Goal: Transaction & Acquisition: Purchase product/service

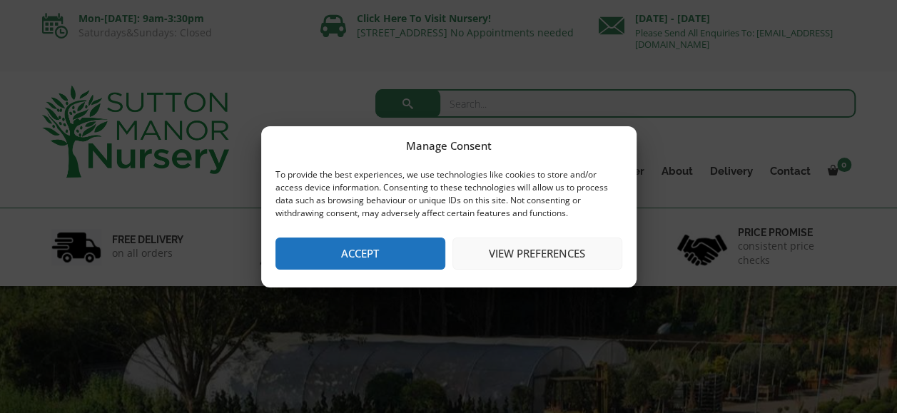
click at [417, 256] on button "Accept" at bounding box center [361, 254] width 170 height 32
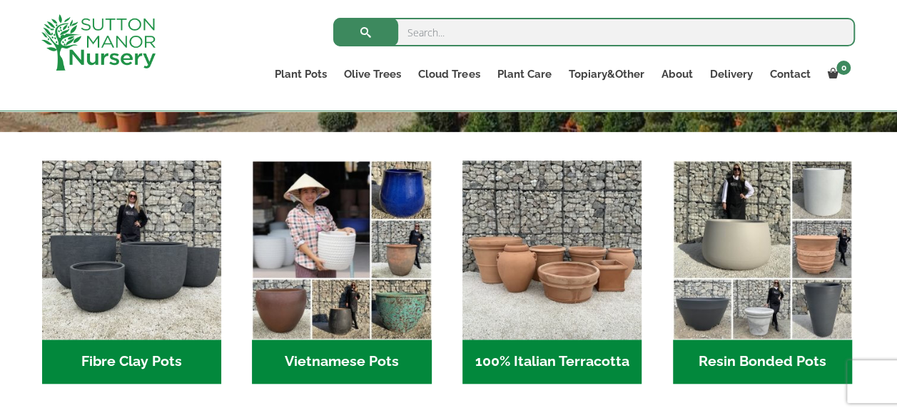
scroll to position [500, 0]
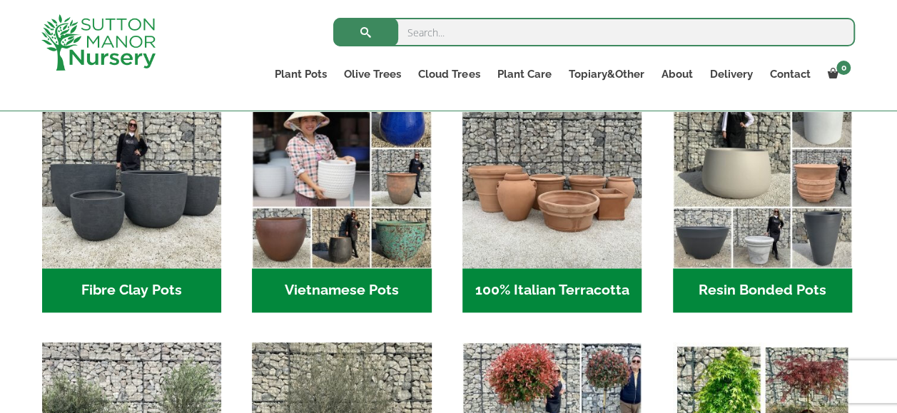
click at [776, 284] on h2 "Resin Bonded Pots (218)" at bounding box center [762, 290] width 179 height 44
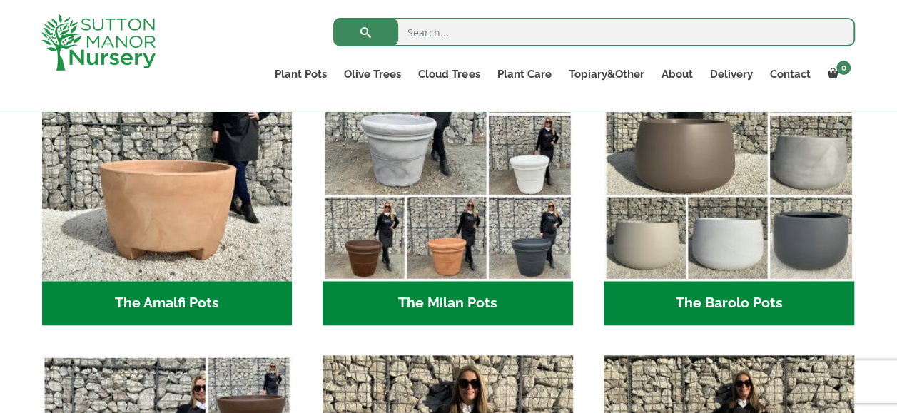
scroll to position [474, 0]
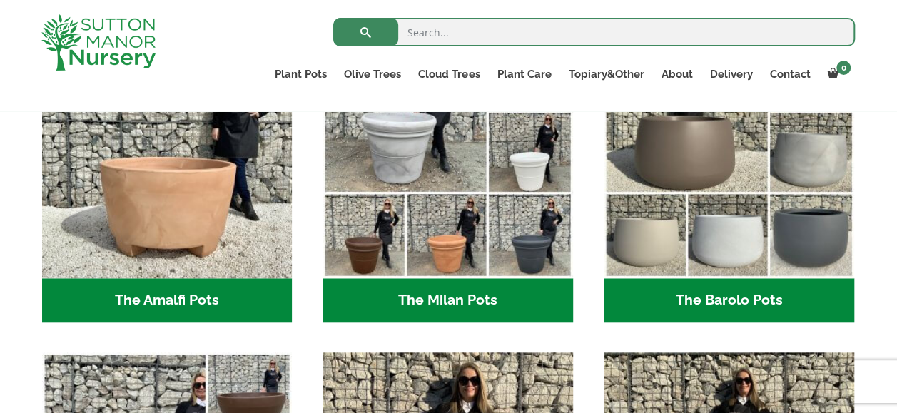
click at [728, 298] on h2 "The Barolo Pots (42)" at bounding box center [729, 300] width 251 height 44
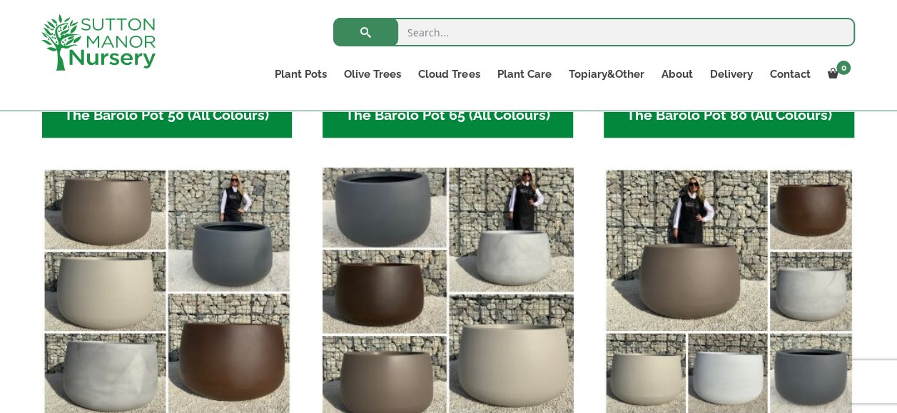
scroll to position [785, 0]
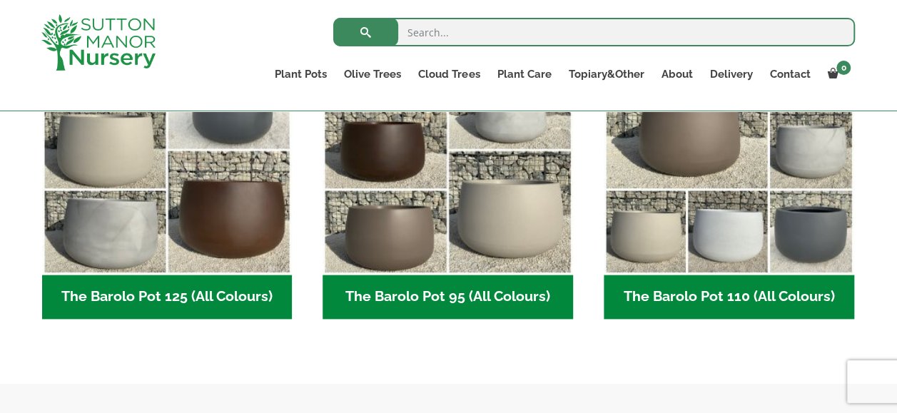
click at [680, 295] on h2 "The Barolo Pot 110 (All Colours) (7)" at bounding box center [729, 297] width 251 height 44
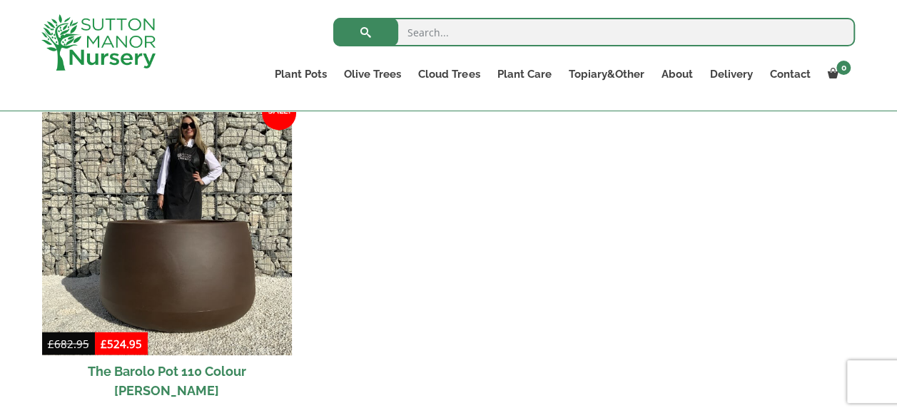
scroll to position [1142, 0]
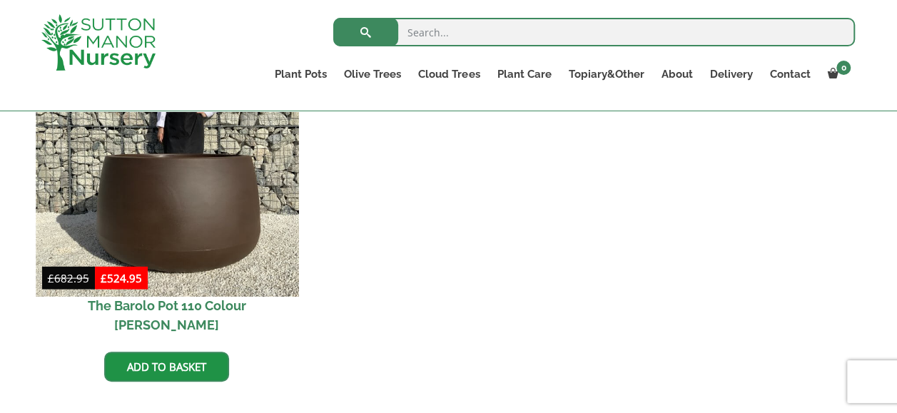
click at [187, 241] on img at bounding box center [167, 165] width 263 height 263
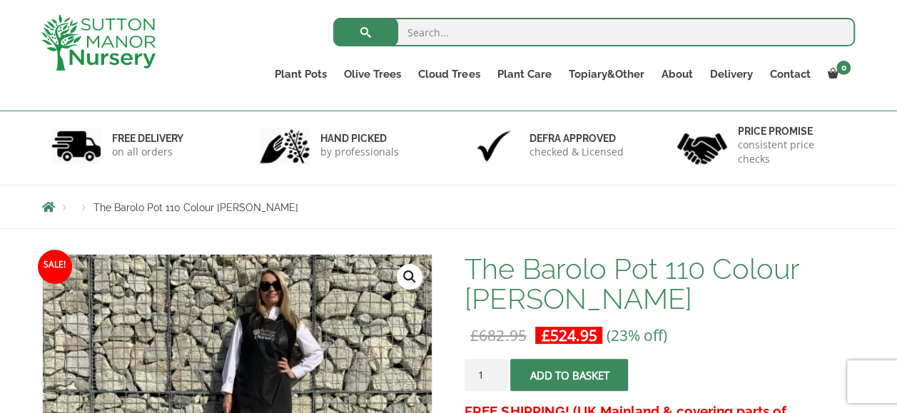
scroll to position [71, 0]
